Goal: Transaction & Acquisition: Purchase product/service

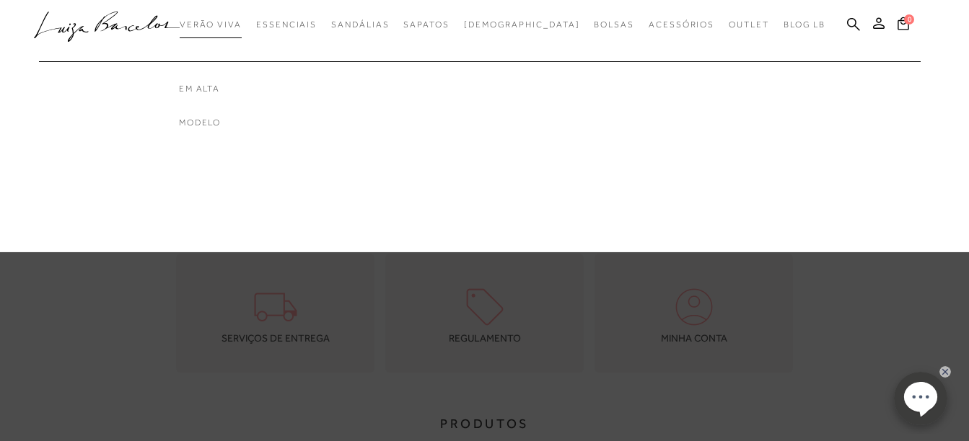
click at [242, 27] on span "Verão Viva" at bounding box center [211, 24] width 62 height 10
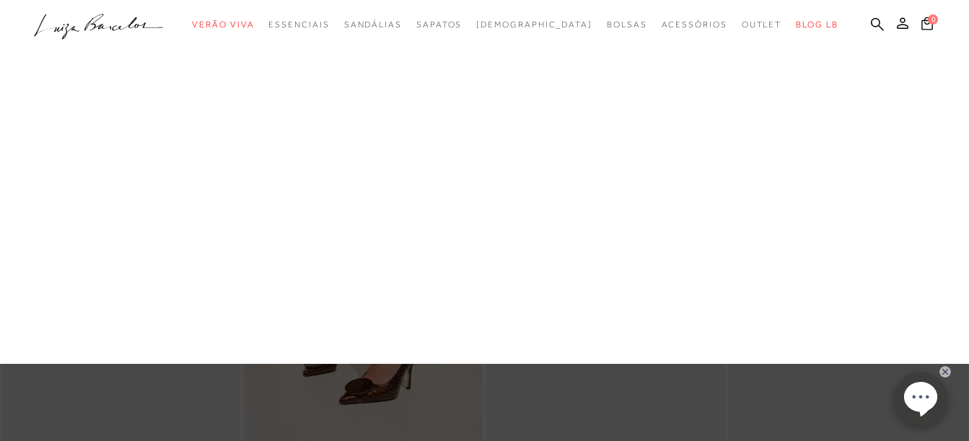
click at [0, 0] on link "Em alta" at bounding box center [0, 0] width 0 height 0
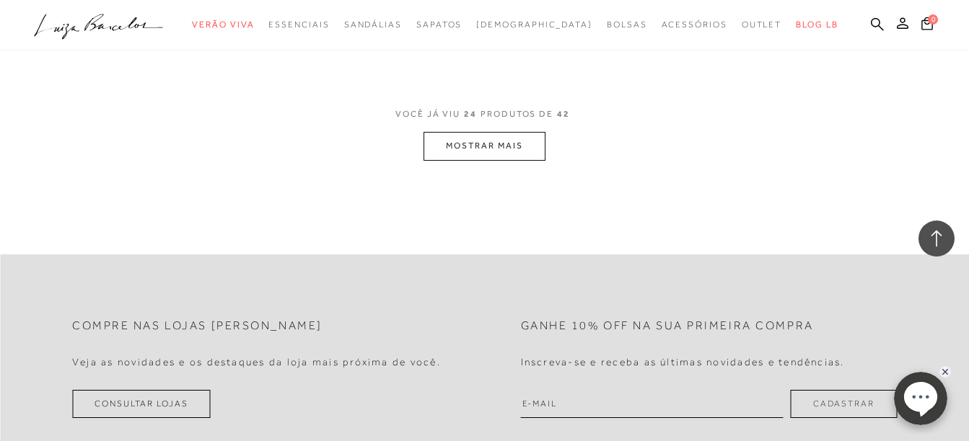
scroll to position [2741, 0]
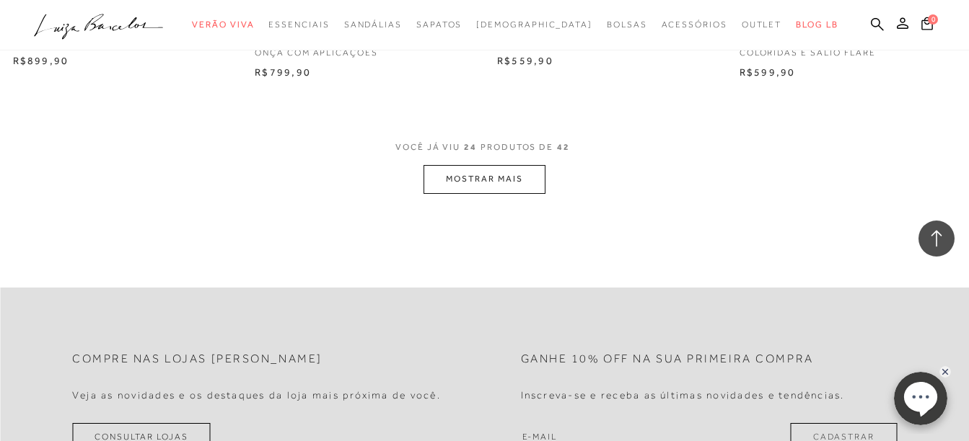
click at [508, 180] on button "MOSTRAR MAIS" at bounding box center [483, 179] width 121 height 28
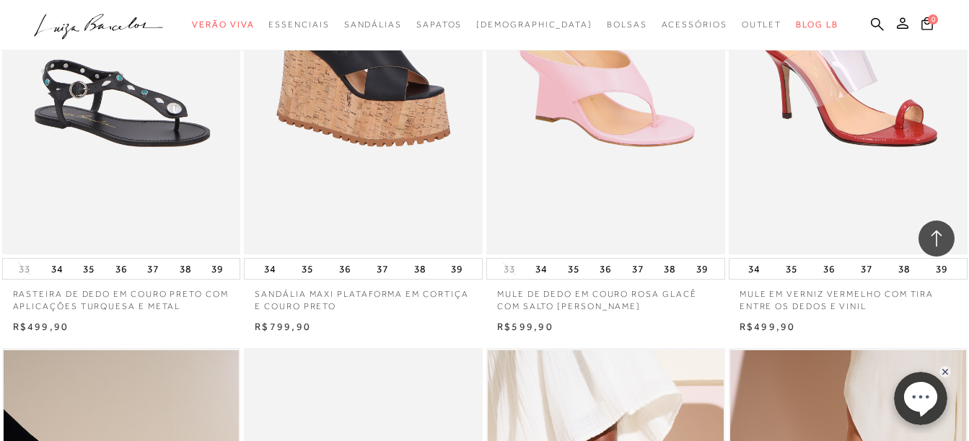
scroll to position [2885, 0]
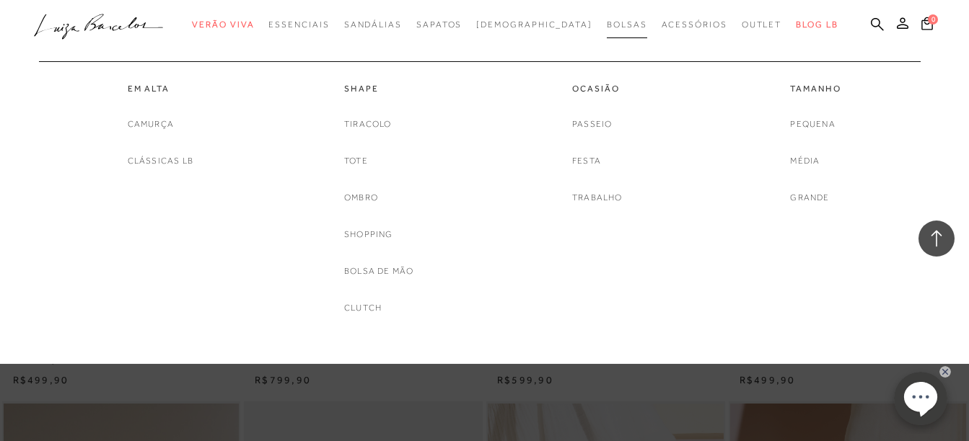
click at [607, 22] on span "Bolsas" at bounding box center [627, 24] width 40 height 10
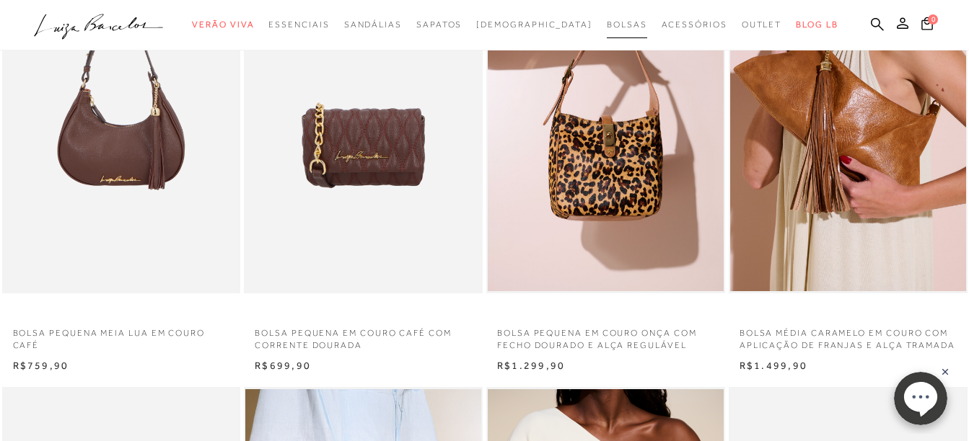
scroll to position [649, 0]
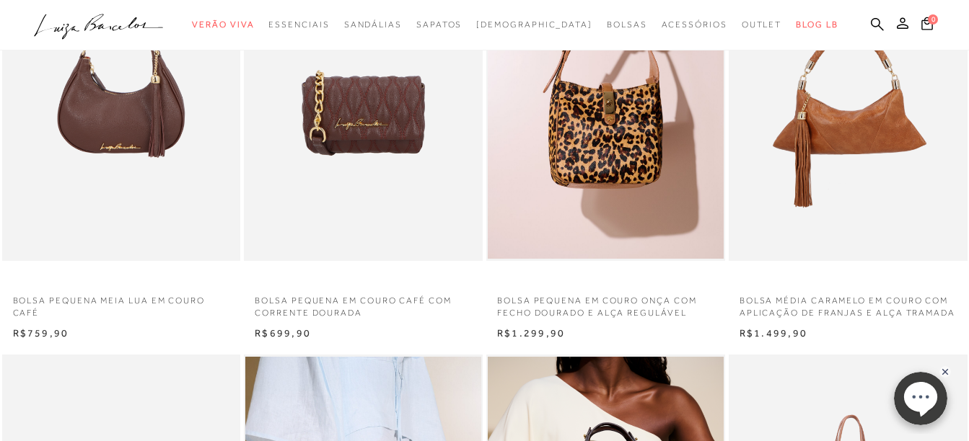
click at [845, 120] on img at bounding box center [848, 82] width 237 height 358
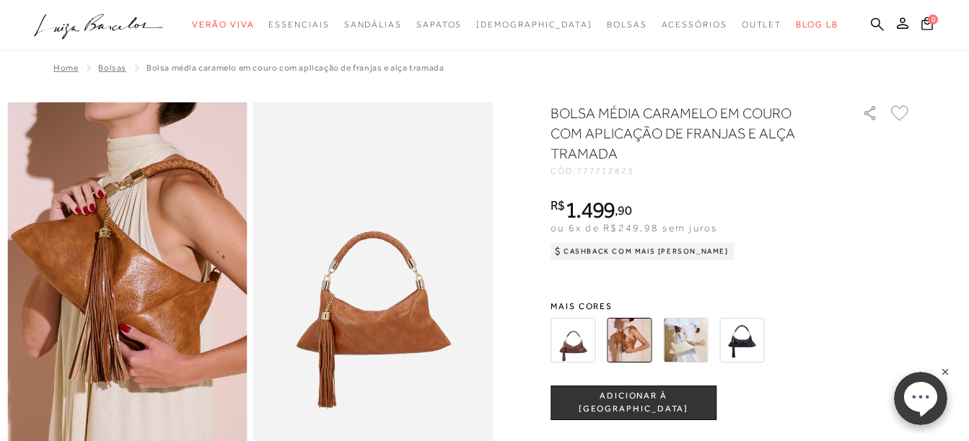
click at [748, 342] on img at bounding box center [741, 340] width 45 height 45
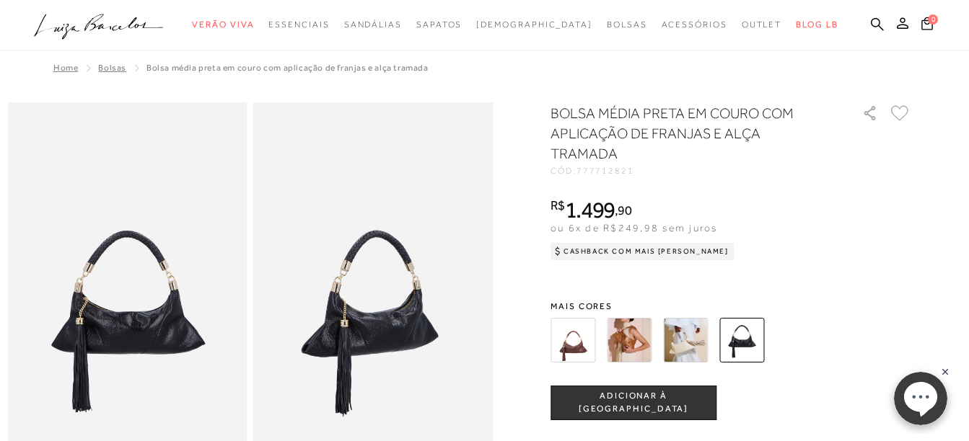
click at [583, 343] on img at bounding box center [572, 340] width 45 height 45
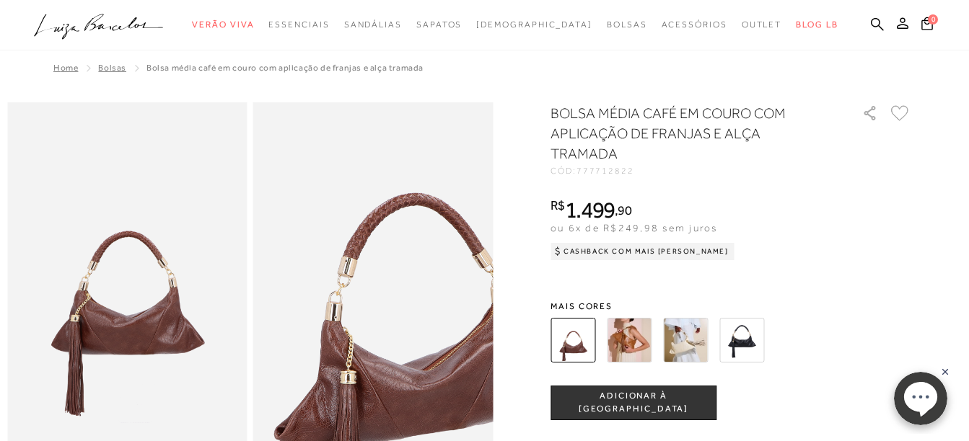
scroll to position [72, 0]
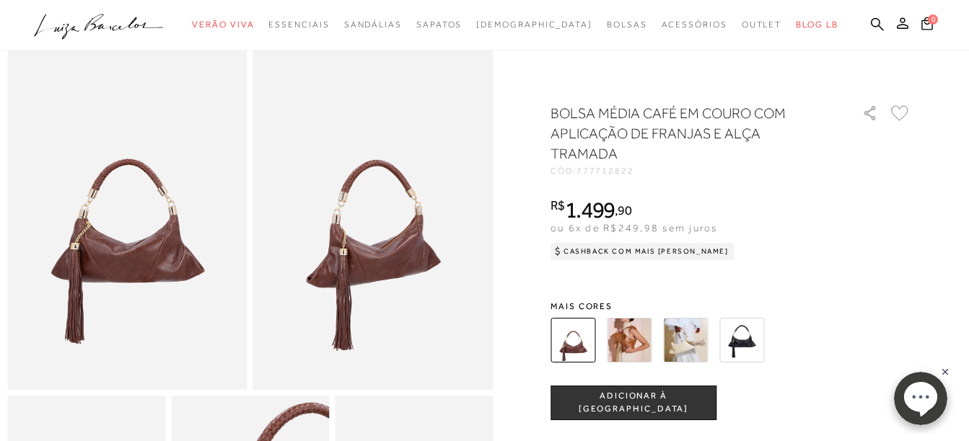
click at [637, 343] on img at bounding box center [629, 340] width 45 height 45
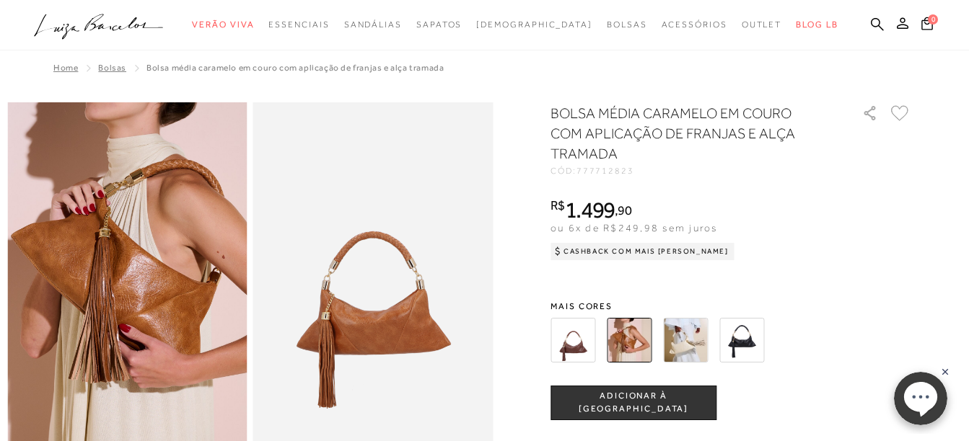
click at [685, 335] on img at bounding box center [685, 340] width 45 height 45
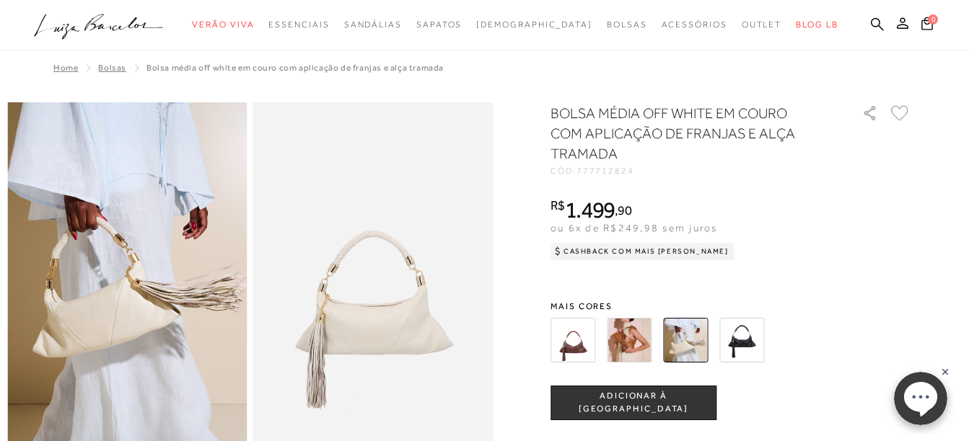
click at [752, 343] on img at bounding box center [741, 340] width 45 height 45
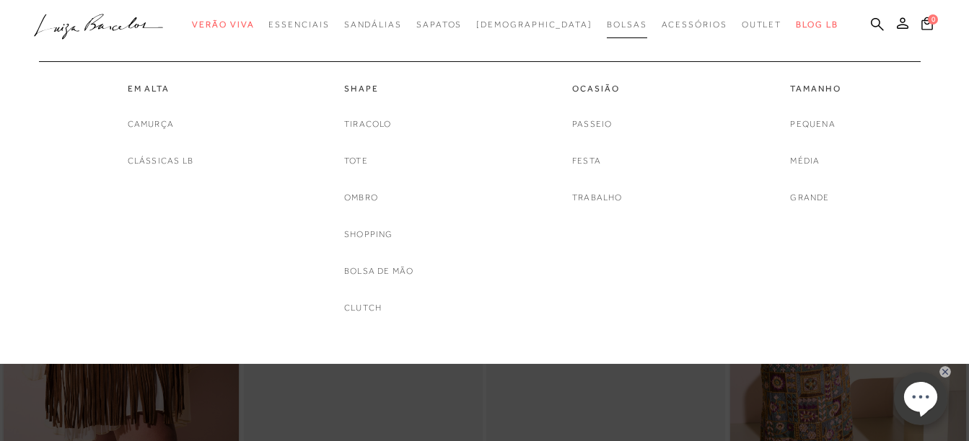
click at [607, 23] on span "Bolsas" at bounding box center [627, 24] width 40 height 10
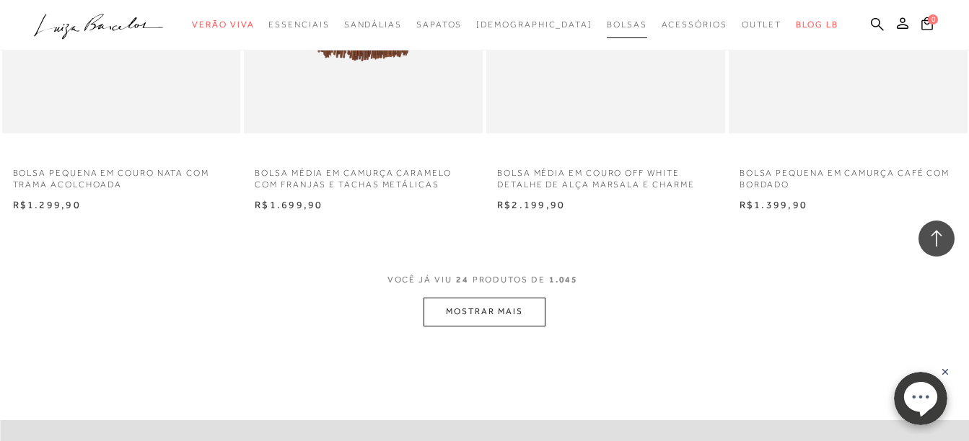
scroll to position [2669, 0]
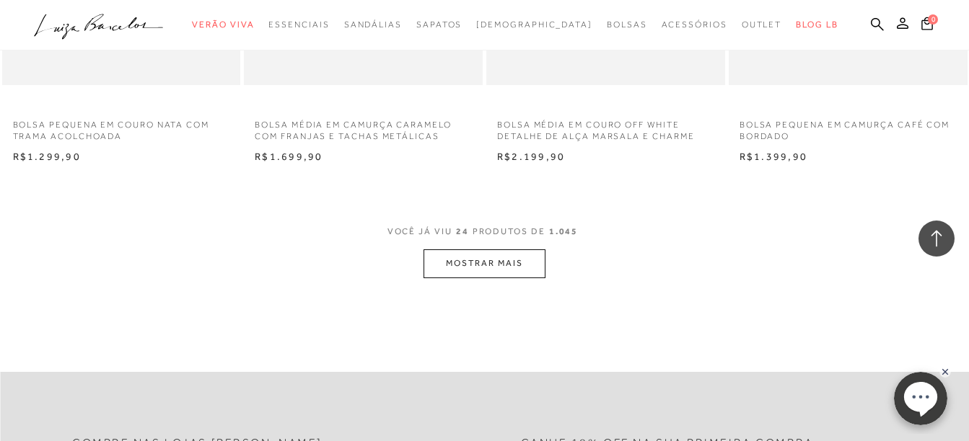
click at [486, 268] on button "MOSTRAR MAIS" at bounding box center [483, 264] width 121 height 28
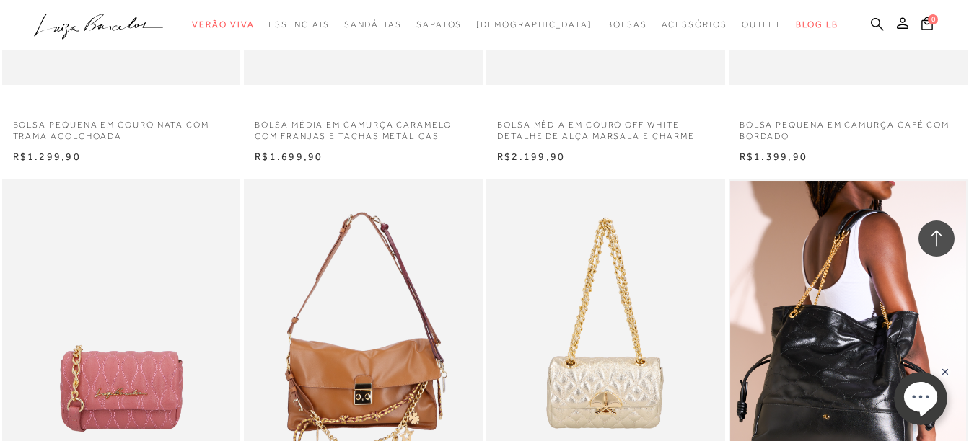
click at [876, 26] on icon at bounding box center [877, 23] width 13 height 13
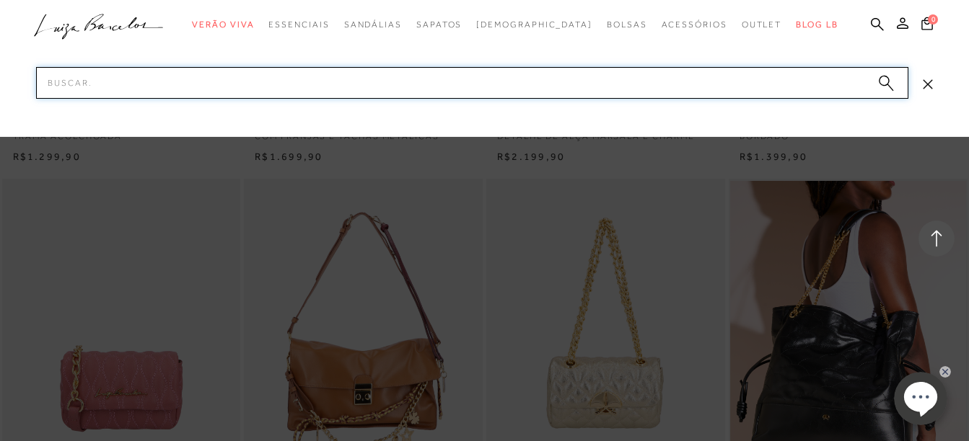
click at [85, 92] on input "Pesquisar" at bounding box center [472, 83] width 872 height 32
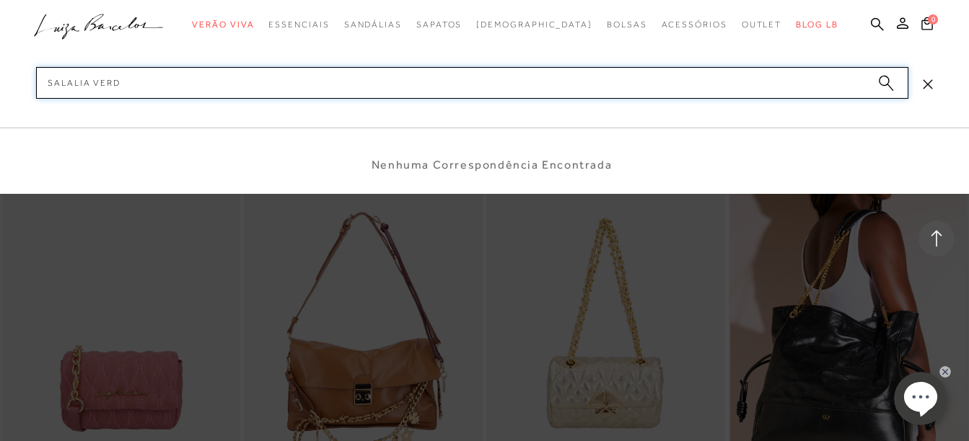
type input "SALALIA VERDE"
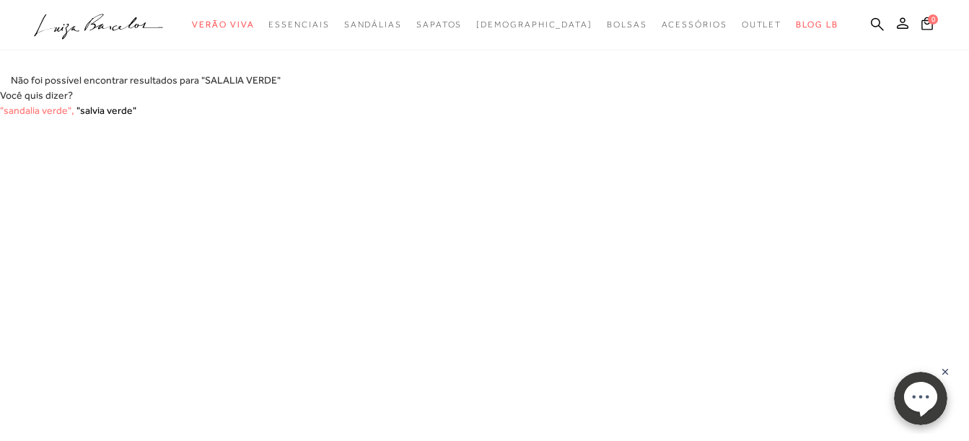
click at [22, 110] on span ""sandalia verde"," at bounding box center [37, 111] width 74 height 12
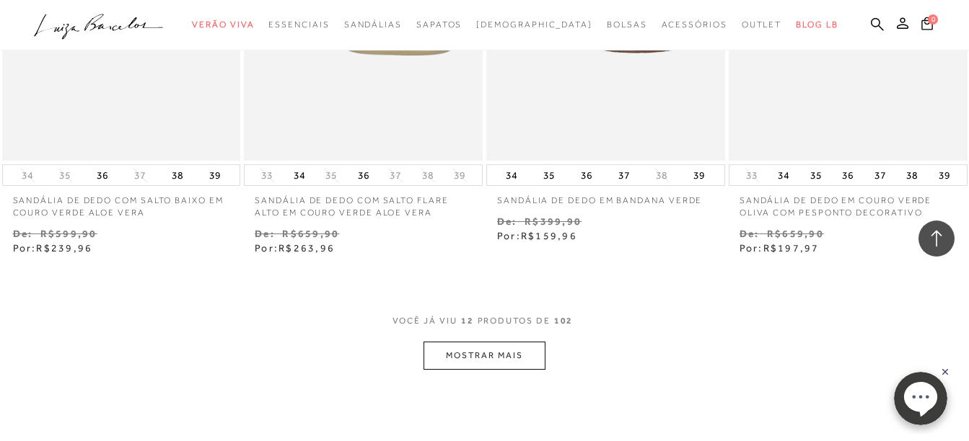
scroll to position [1370, 0]
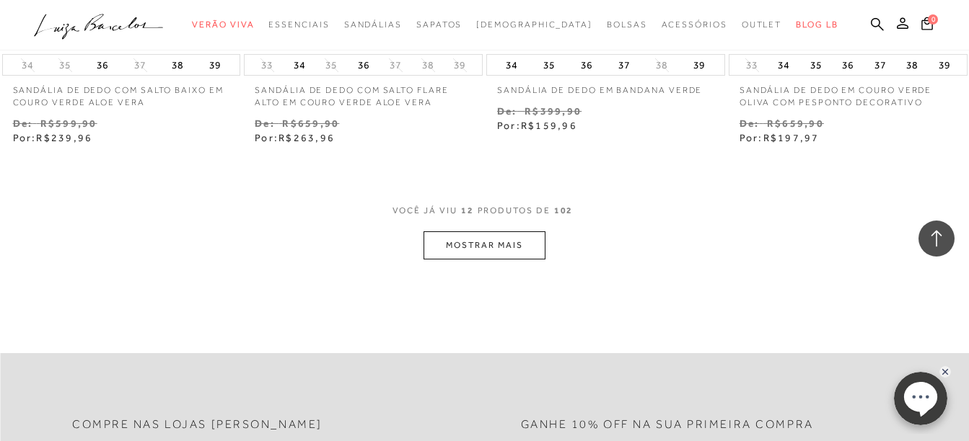
click at [480, 240] on button "MOSTRAR MAIS" at bounding box center [483, 246] width 121 height 28
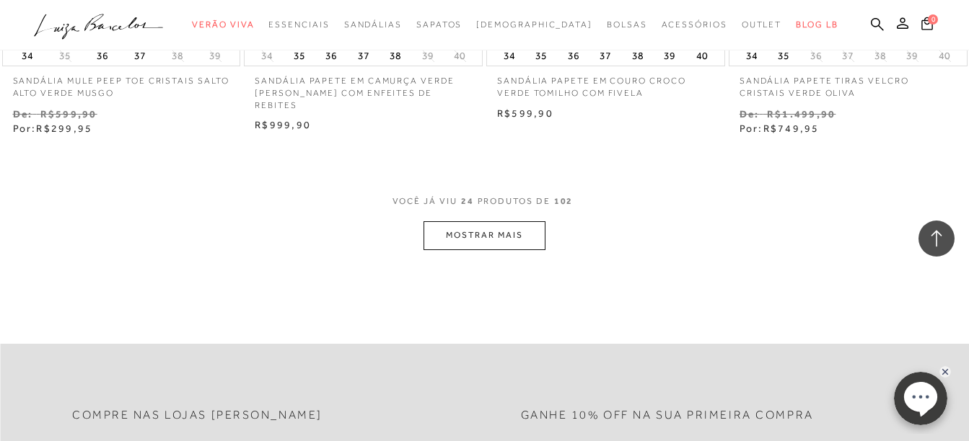
scroll to position [2885, 0]
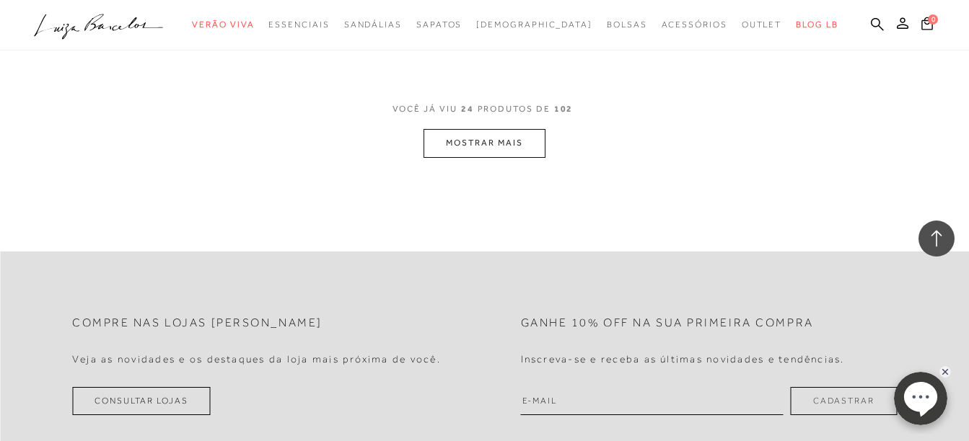
click at [482, 141] on button "MOSTRAR MAIS" at bounding box center [483, 143] width 121 height 28
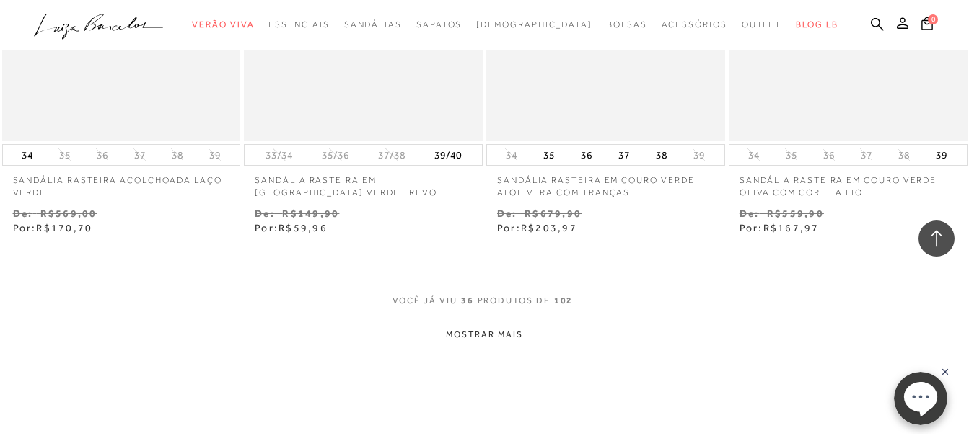
scroll to position [4111, 0]
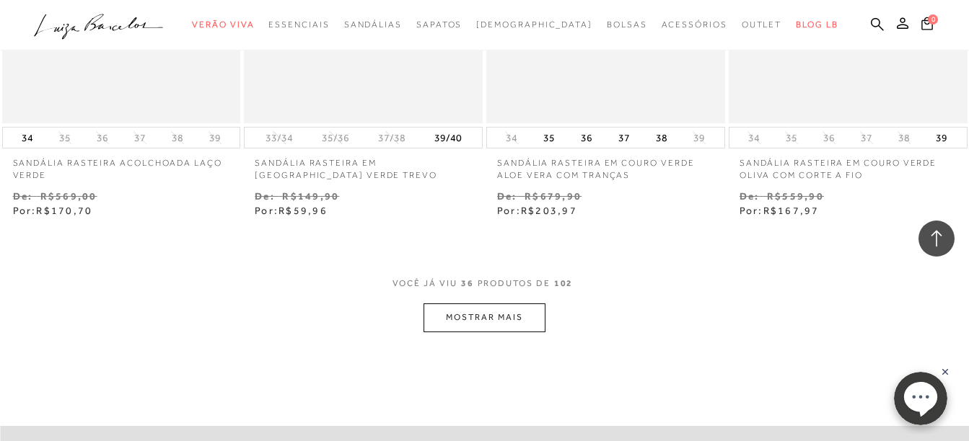
click at [486, 319] on button "MOSTRAR MAIS" at bounding box center [483, 318] width 121 height 28
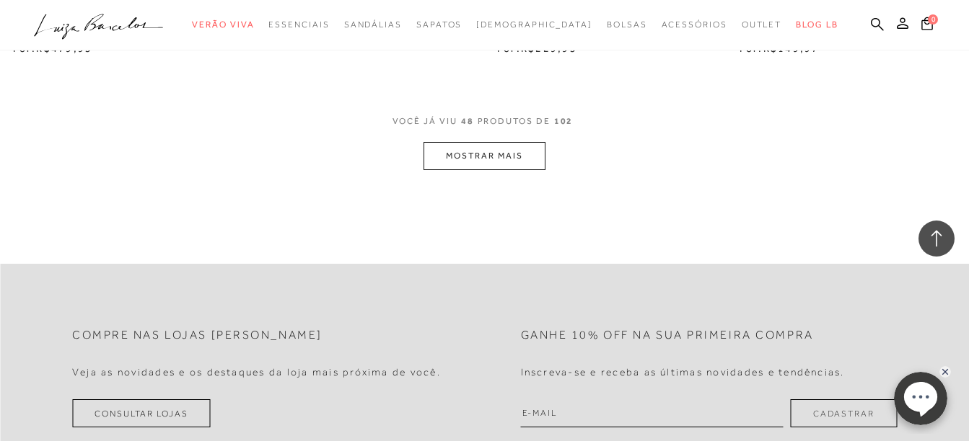
scroll to position [5698, 0]
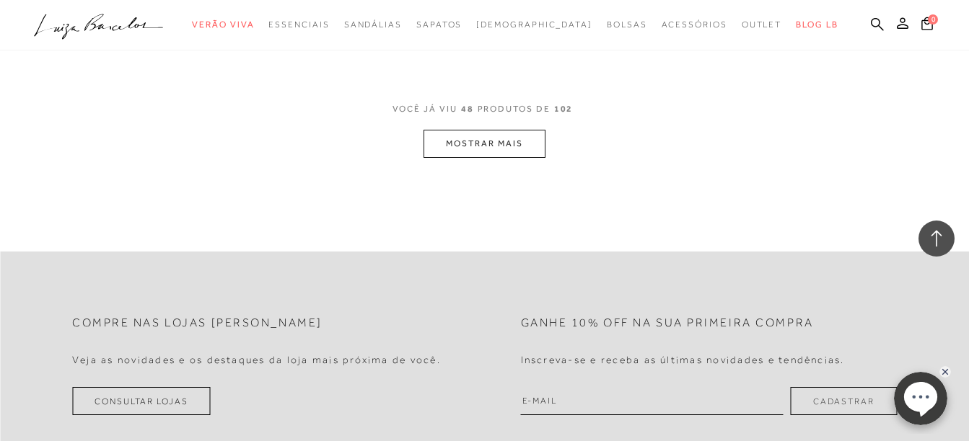
click at [478, 143] on button "MOSTRAR MAIS" at bounding box center [483, 144] width 121 height 28
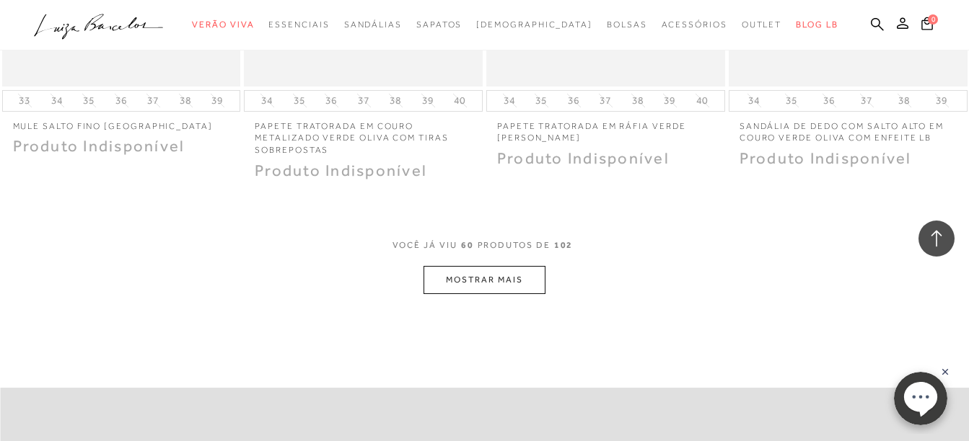
scroll to position [6996, 0]
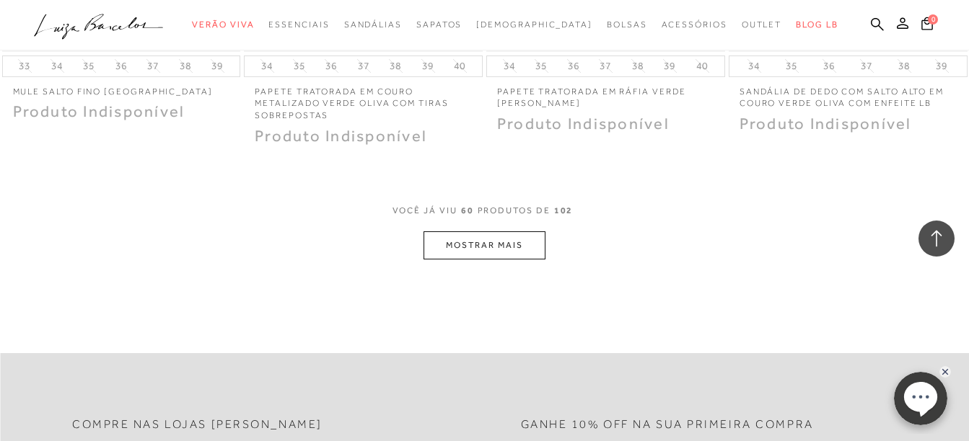
click at [477, 242] on button "MOSTRAR MAIS" at bounding box center [483, 246] width 121 height 28
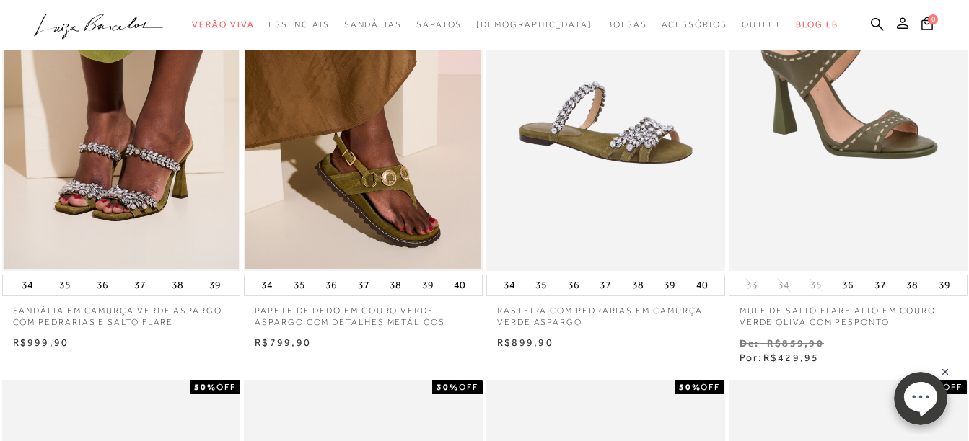
scroll to position [0, 0]
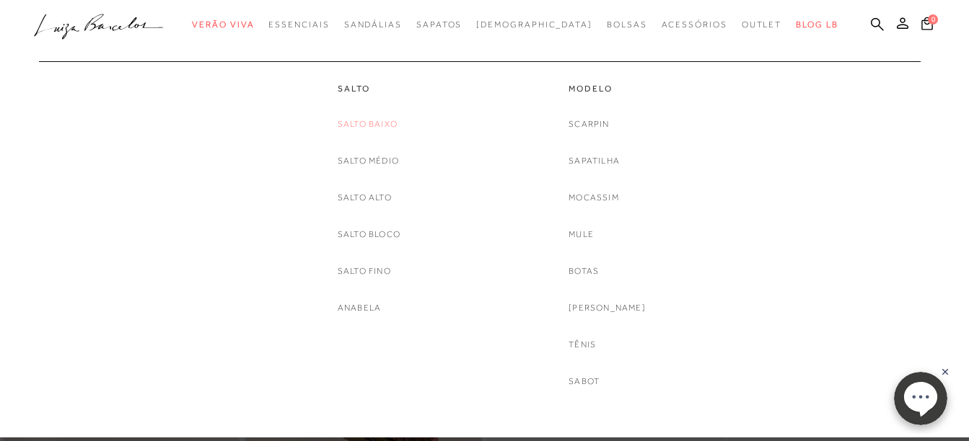
click at [384, 125] on link "Salto Baixo" at bounding box center [368, 124] width 60 height 15
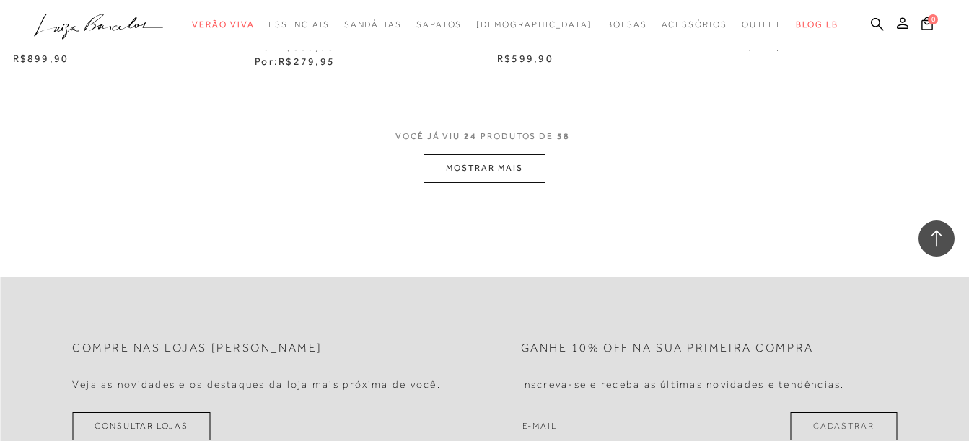
scroll to position [2813, 0]
click at [475, 162] on button "MOSTRAR MAIS" at bounding box center [483, 168] width 121 height 28
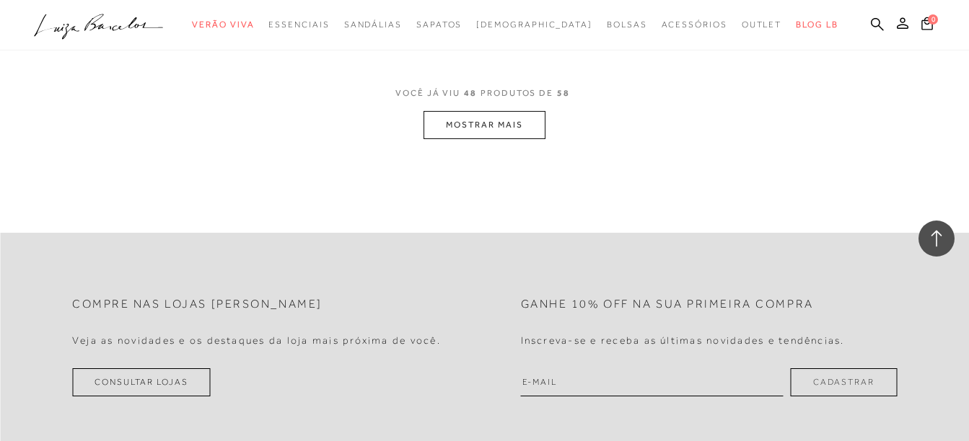
scroll to position [5698, 0]
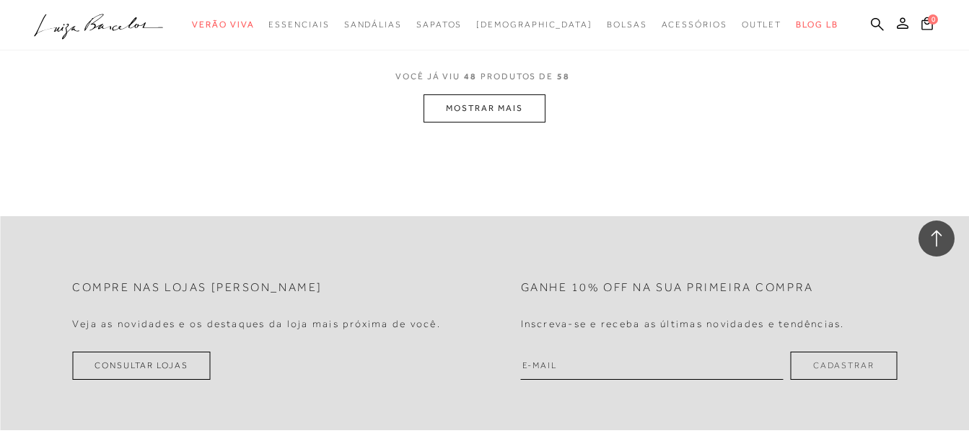
click at [469, 106] on button "MOSTRAR MAIS" at bounding box center [483, 108] width 121 height 28
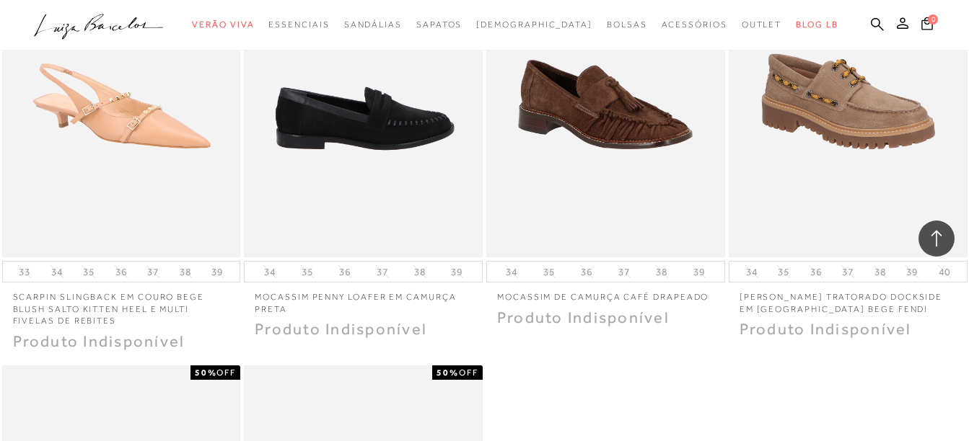
scroll to position [6347, 0]
